Goal: Find specific page/section: Find specific page/section

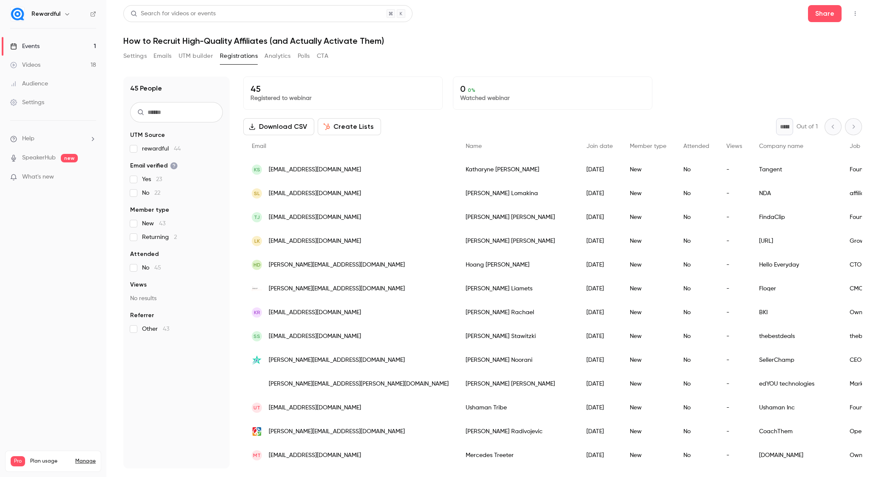
click at [81, 46] on link "Events 1" at bounding box center [53, 46] width 106 height 19
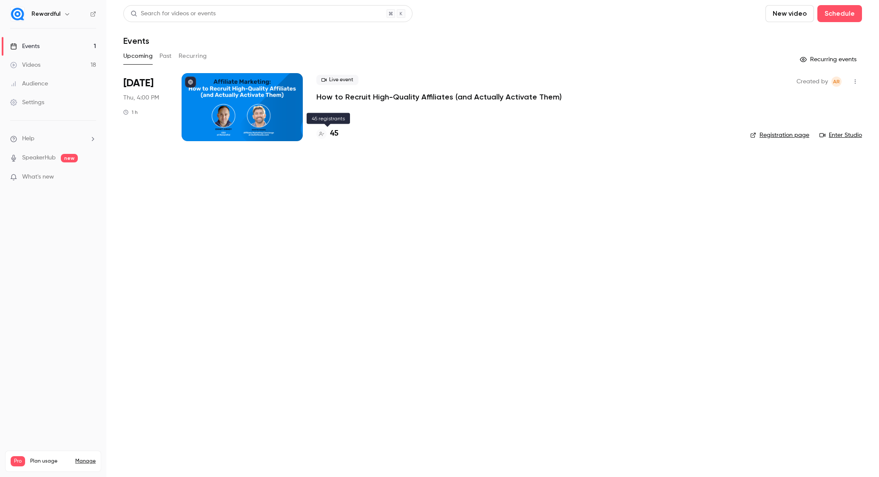
click at [334, 135] on h4 "45" at bounding box center [334, 133] width 9 height 11
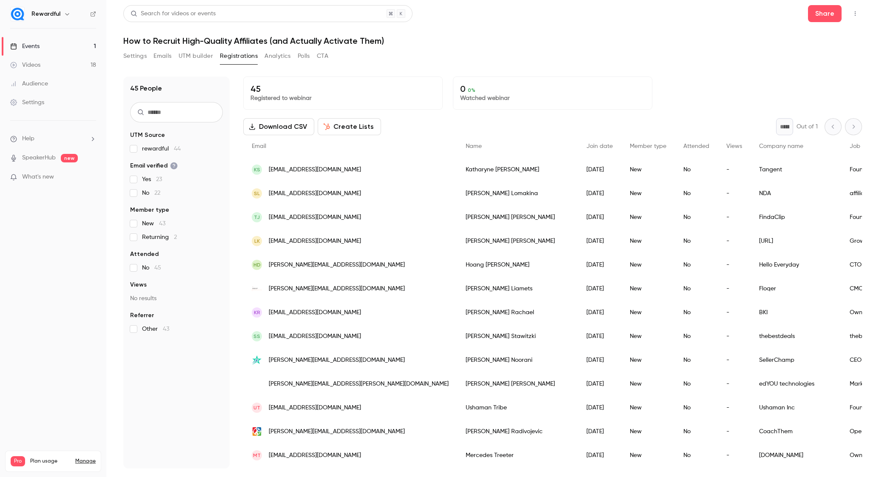
click at [28, 46] on div "Events" at bounding box center [24, 46] width 29 height 9
